Goal: Communication & Community: Answer question/provide support

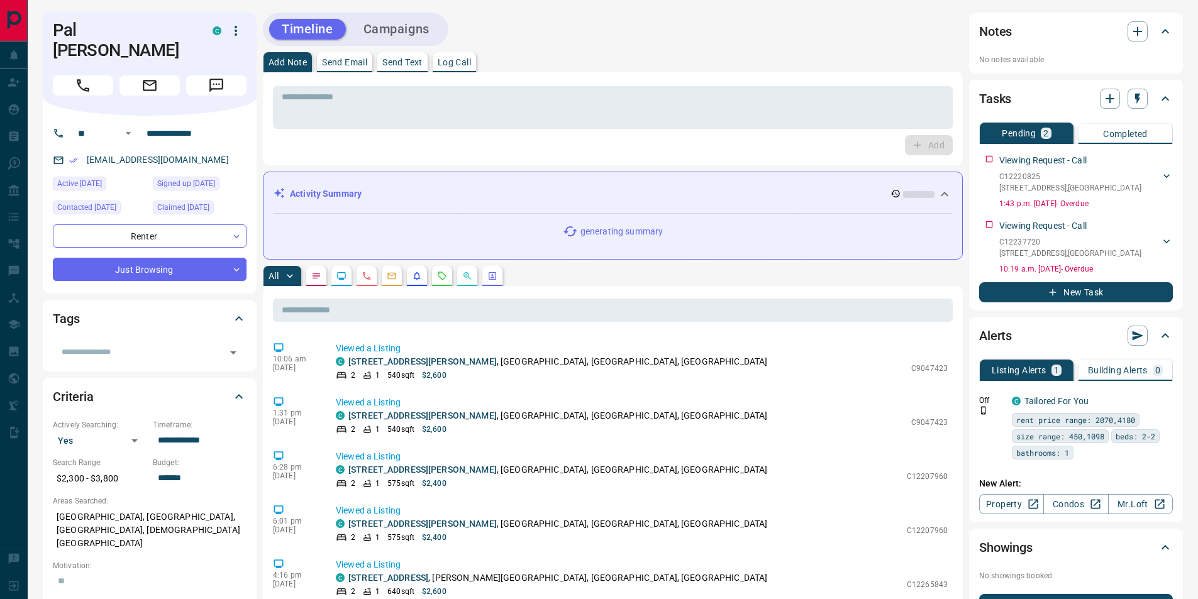
click at [357, 62] on p "Send Email" at bounding box center [344, 62] width 45 height 9
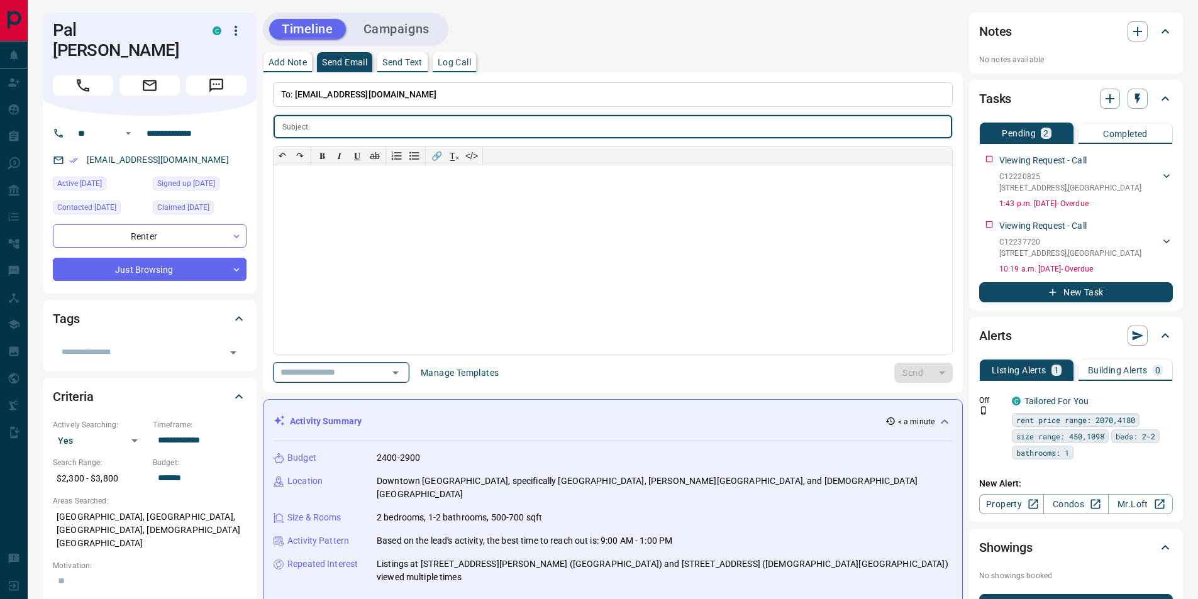
click at [399, 373] on button "Open" at bounding box center [396, 373] width 18 height 18
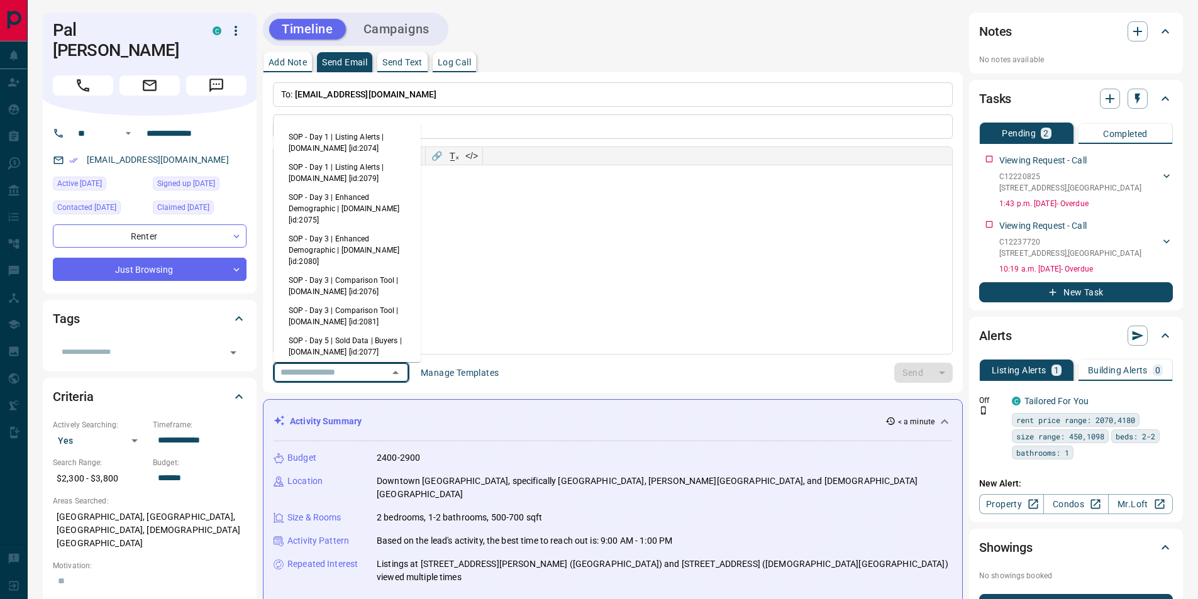
scroll to position [189, 0]
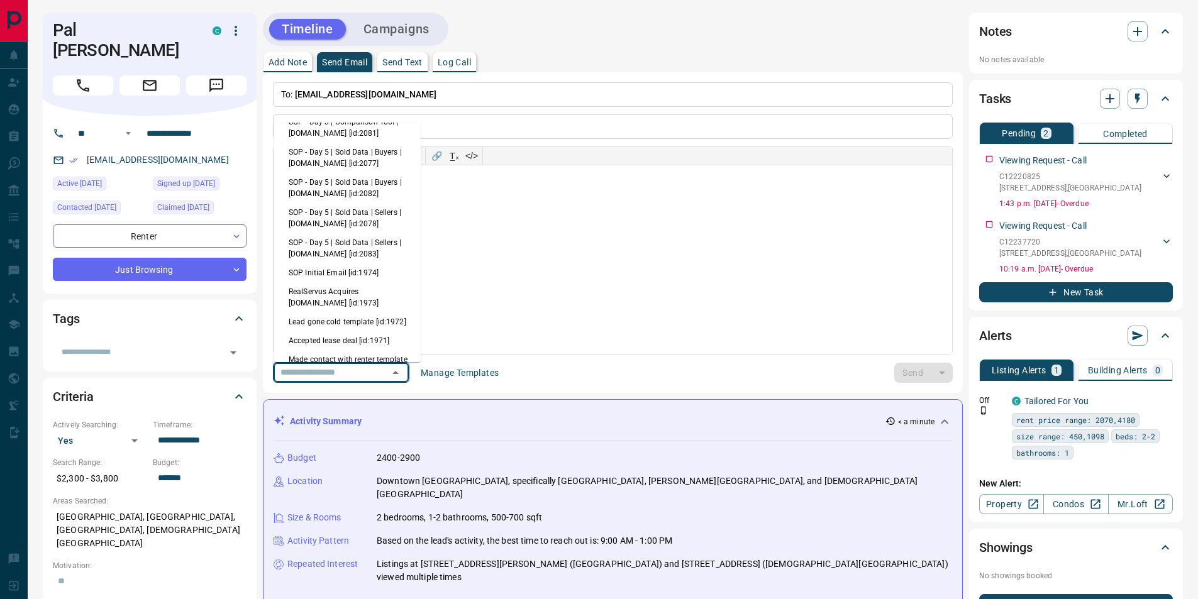
click at [345, 319] on li "Lead gone cold template [id:1972]" at bounding box center [347, 321] width 147 height 19
type input "**********"
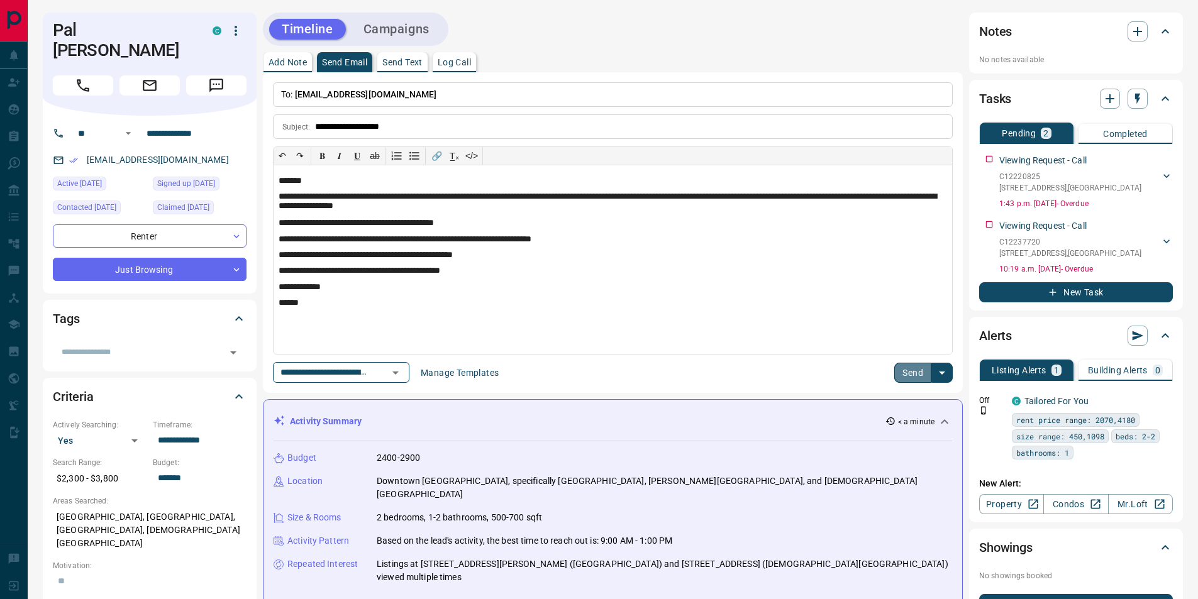
click at [910, 370] on button "Send" at bounding box center [912, 373] width 37 height 20
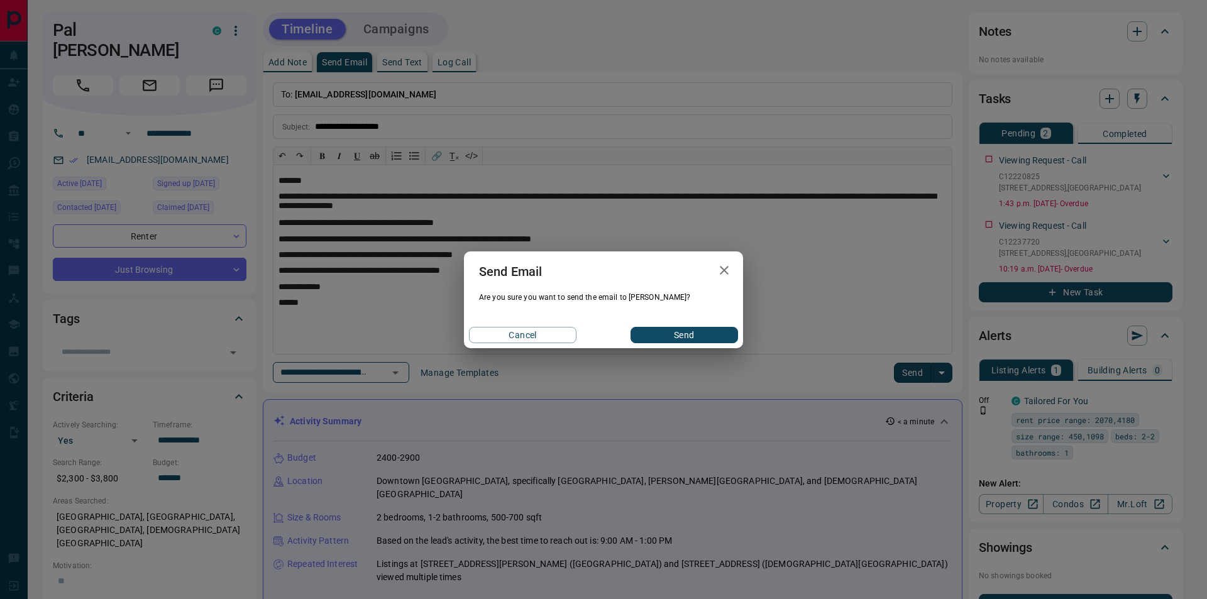
click at [687, 330] on button "Send" at bounding box center [685, 335] width 108 height 16
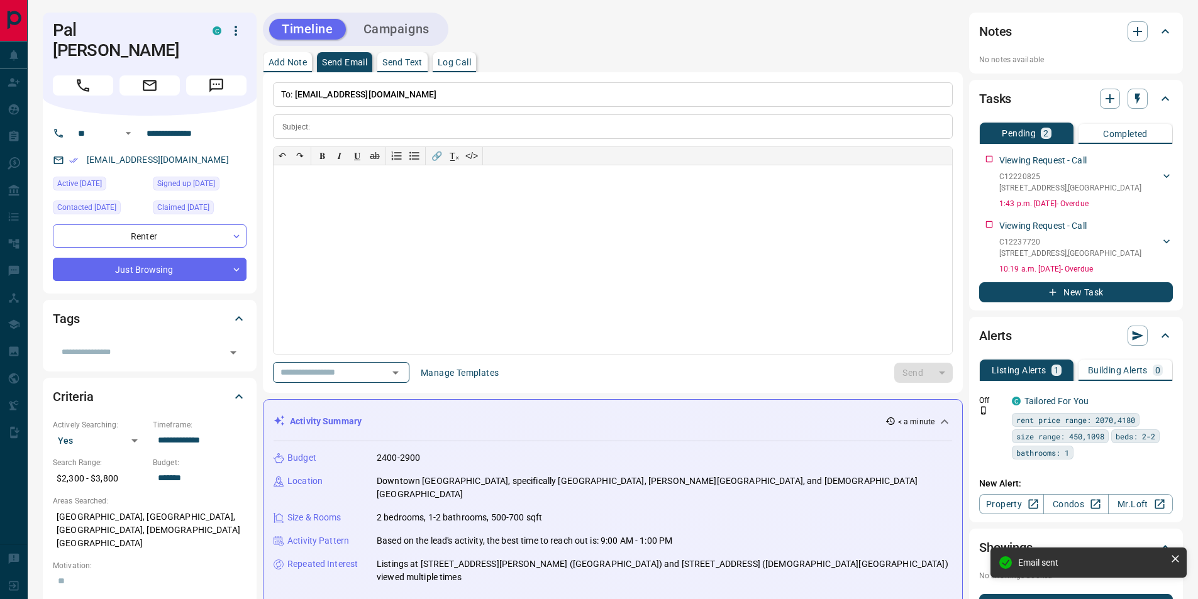
click at [390, 59] on p "Send Text" at bounding box center [402, 62] width 40 height 9
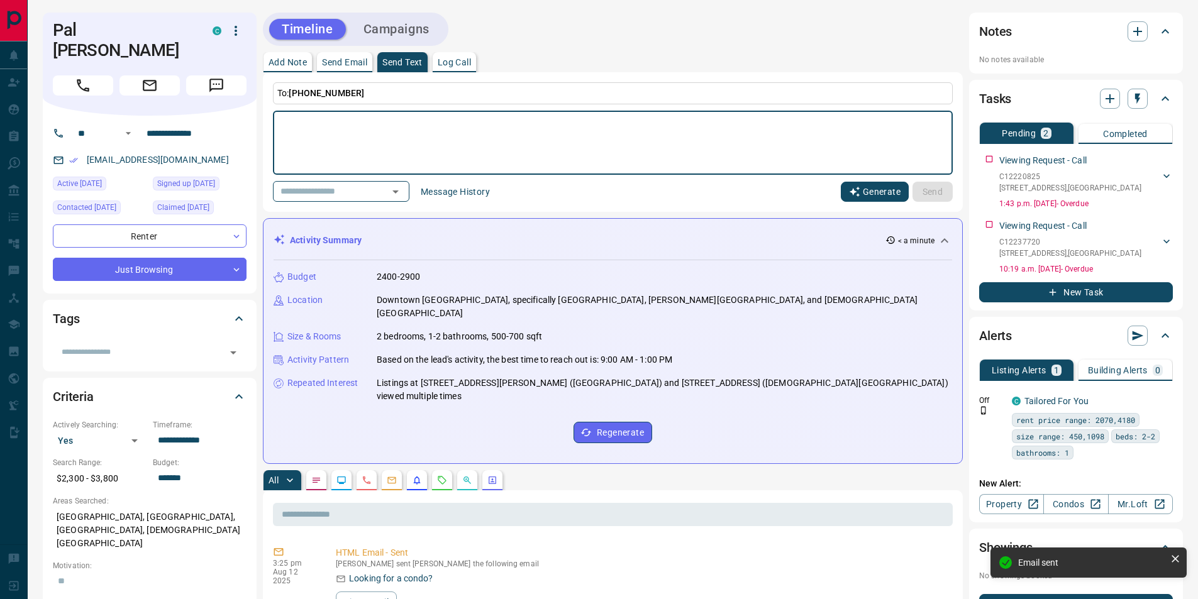
click at [860, 194] on icon "button" at bounding box center [854, 191] width 11 height 11
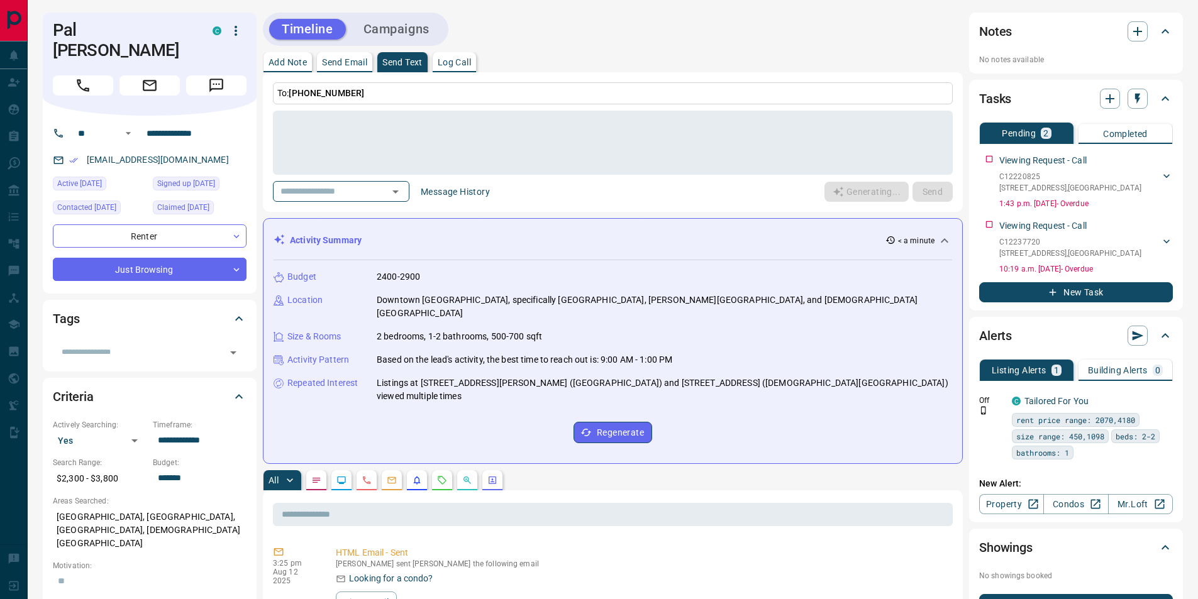
type textarea "**********"
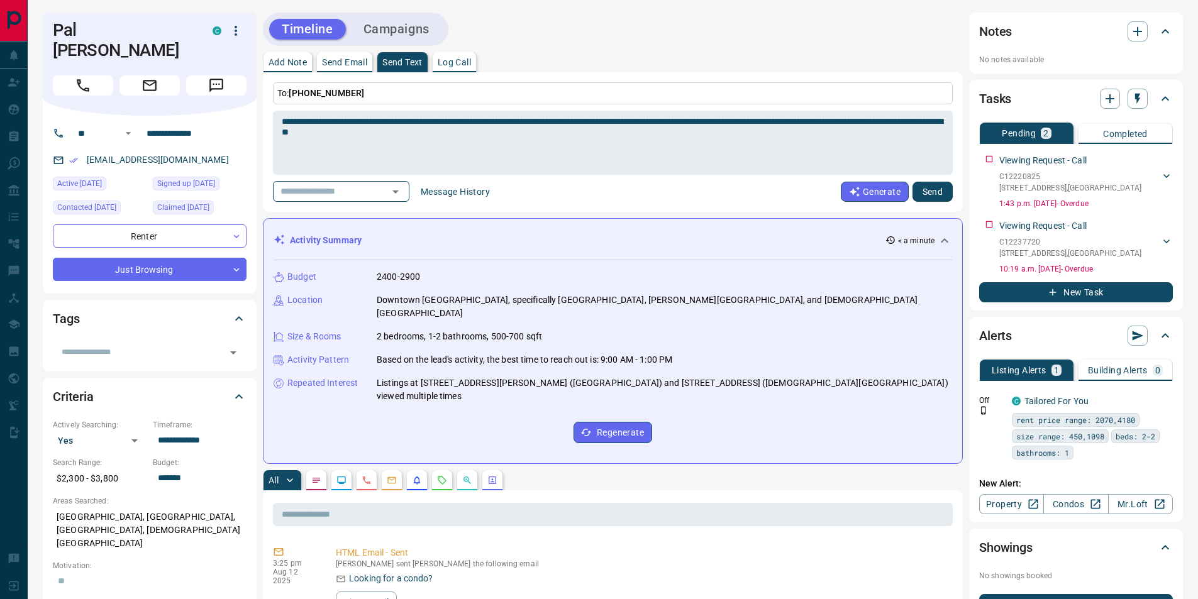
click at [939, 192] on button "Send" at bounding box center [932, 192] width 40 height 20
